Goal: Transaction & Acquisition: Purchase product/service

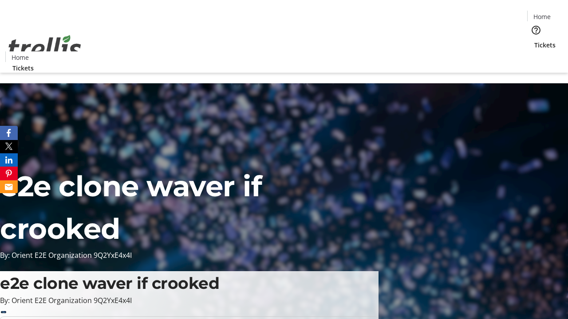
click at [534, 40] on span "Tickets" at bounding box center [544, 44] width 21 height 9
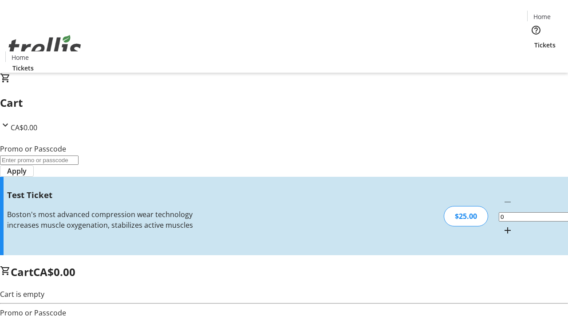
click at [502, 225] on mat-icon "Increment by one" at bounding box center [507, 230] width 11 height 11
type input "1"
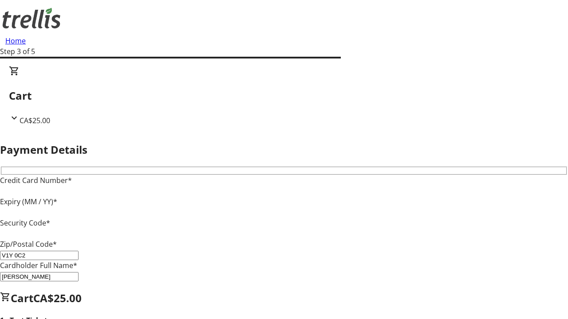
type input "V1Y 0C2"
